Goal: Book appointment/travel/reservation

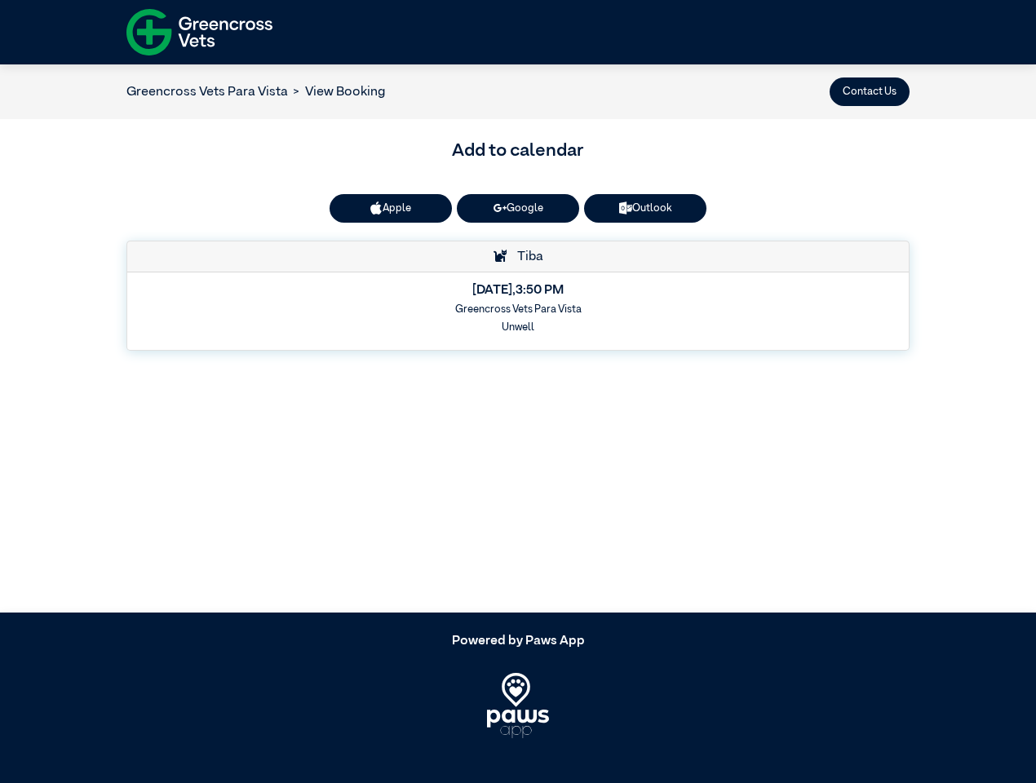
click at [869, 91] on button "Contact Us" at bounding box center [869, 91] width 80 height 29
